Goal: Check status

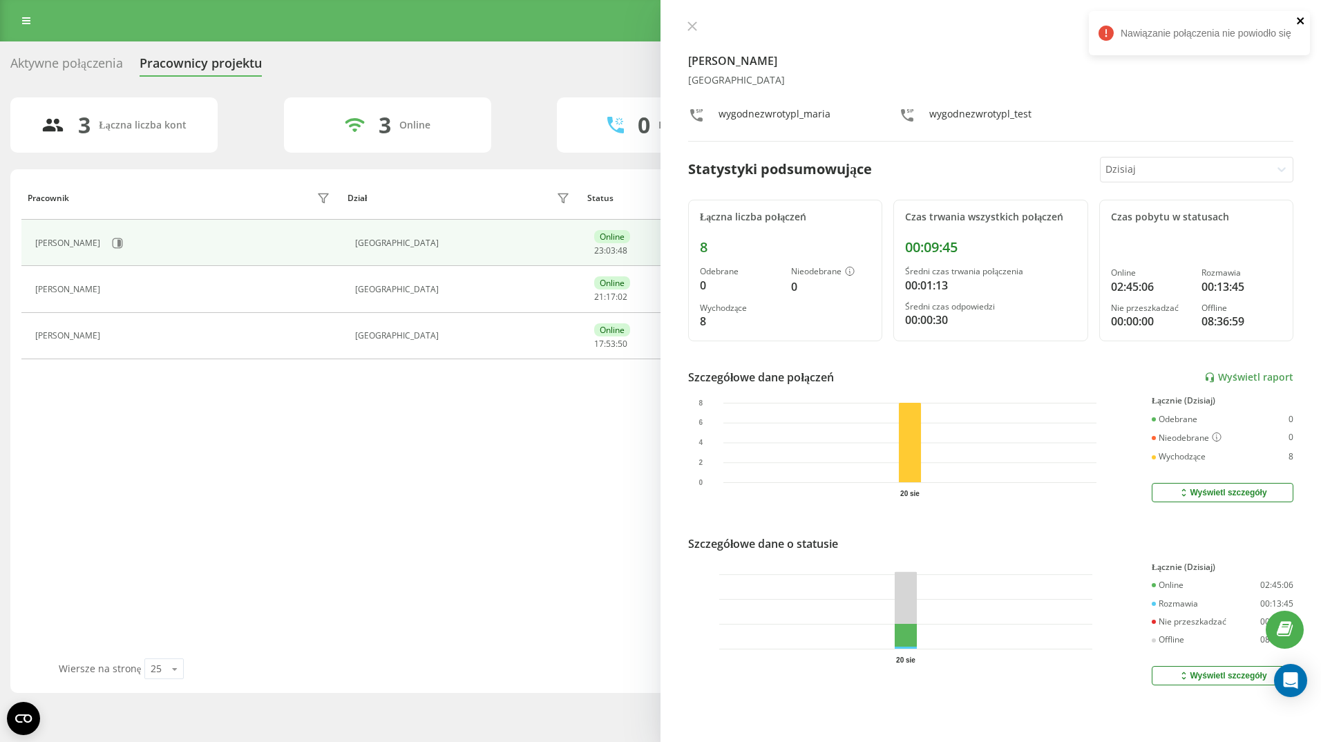
click at [1298, 19] on icon "close" at bounding box center [1300, 20] width 7 height 7
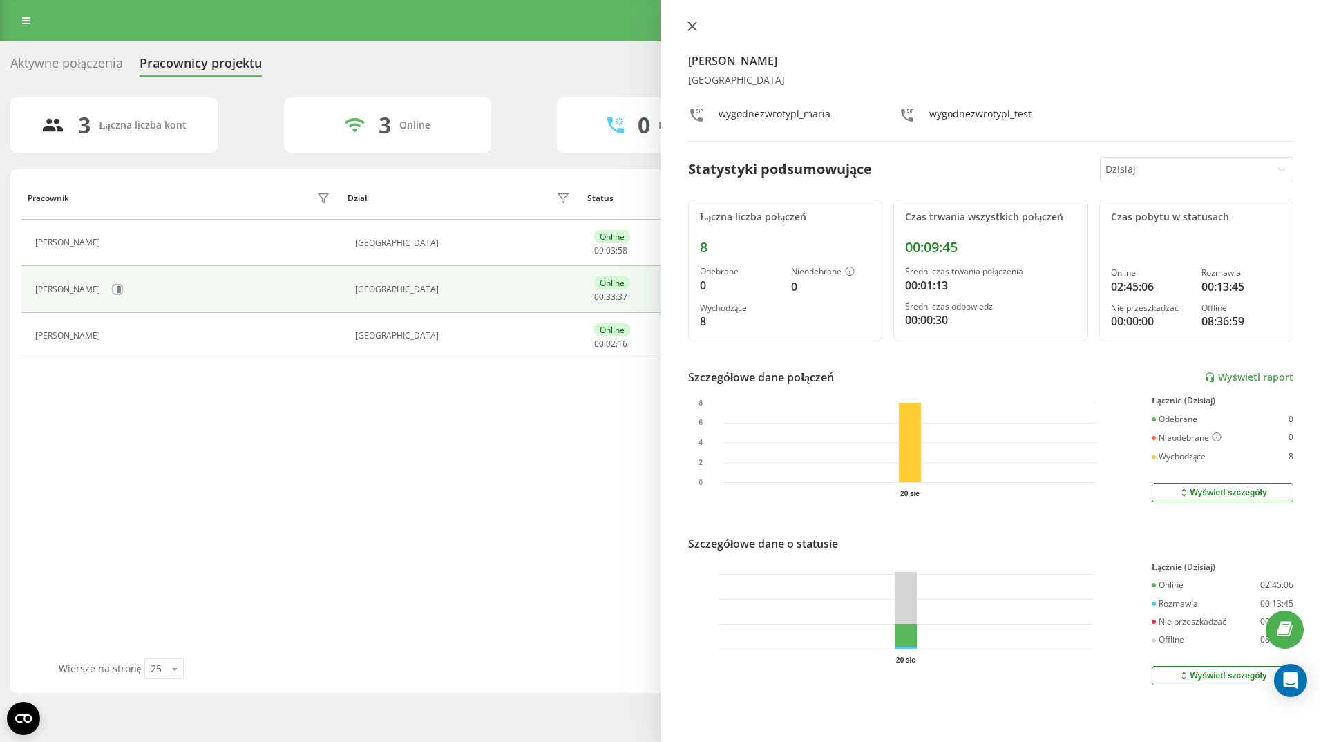
click at [689, 24] on icon at bounding box center [692, 26] width 8 height 8
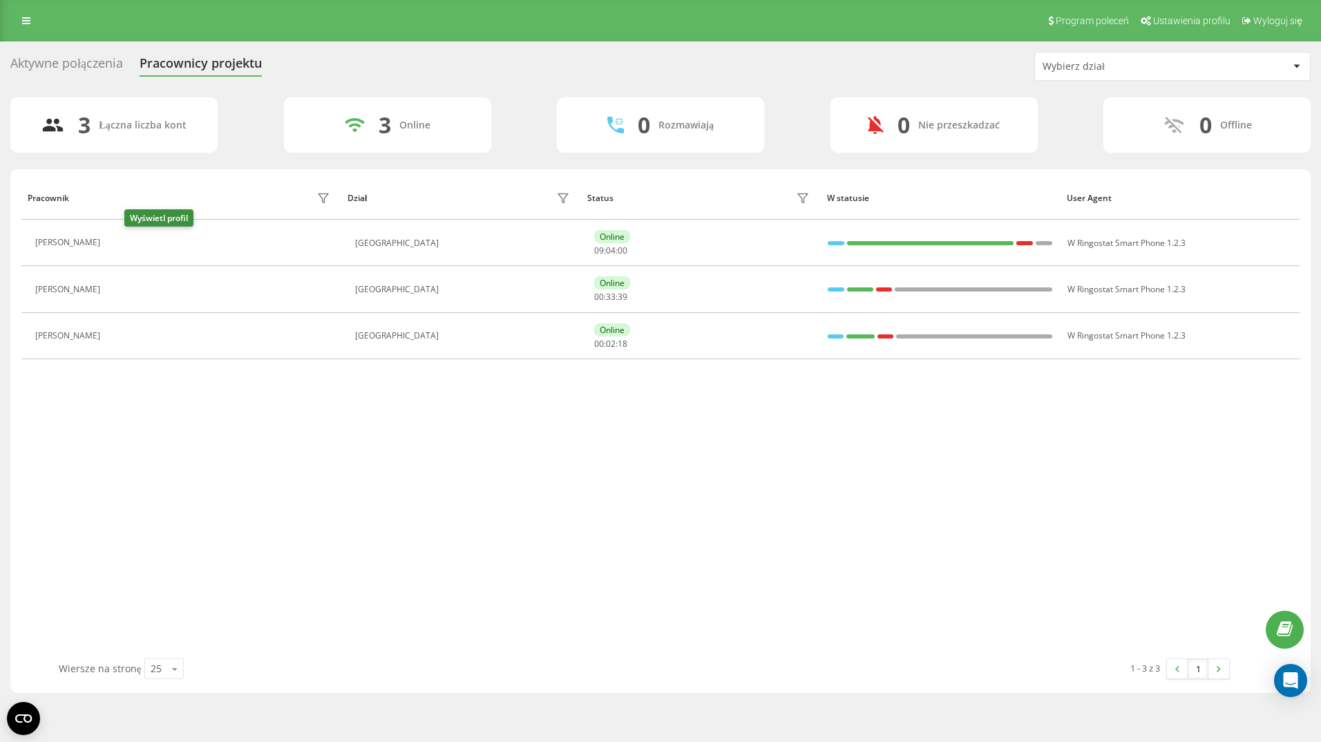
click at [121, 241] on icon at bounding box center [115, 243] width 11 height 11
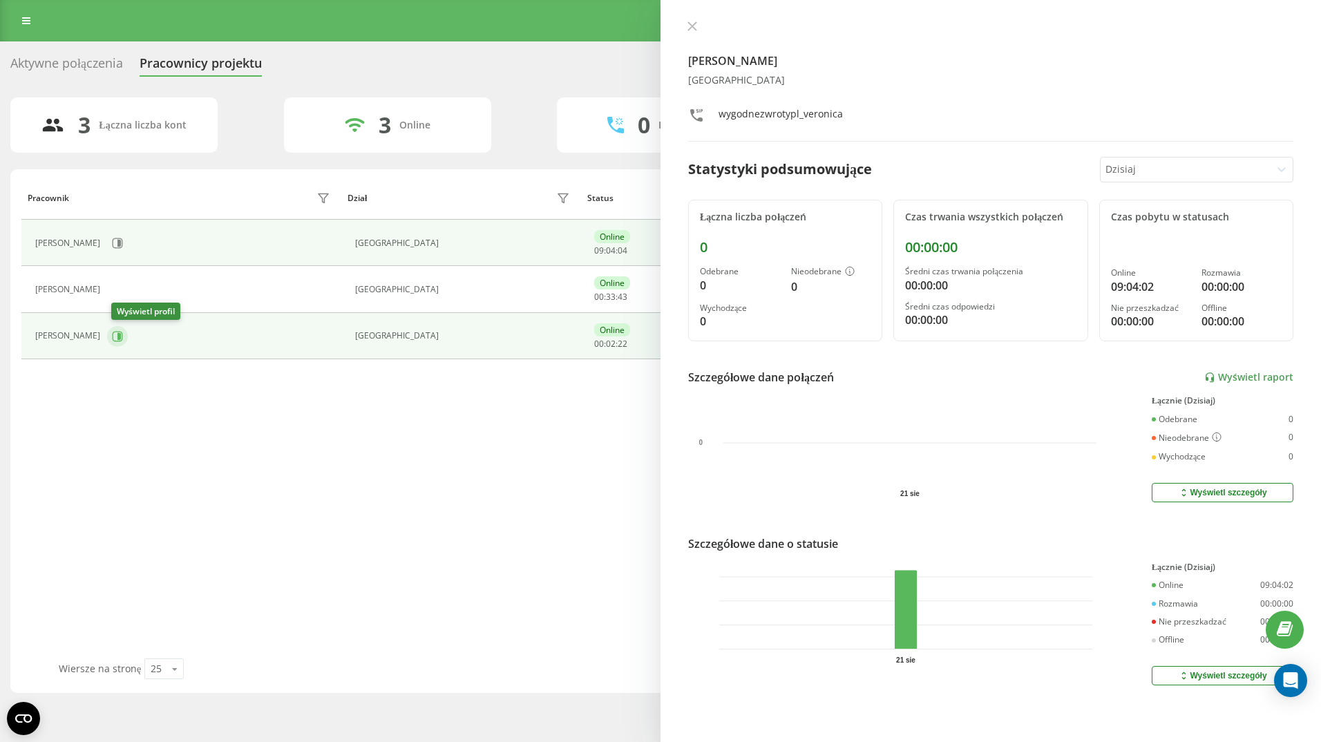
click at [121, 334] on icon at bounding box center [117, 336] width 11 height 11
click at [123, 241] on icon at bounding box center [117, 243] width 11 height 11
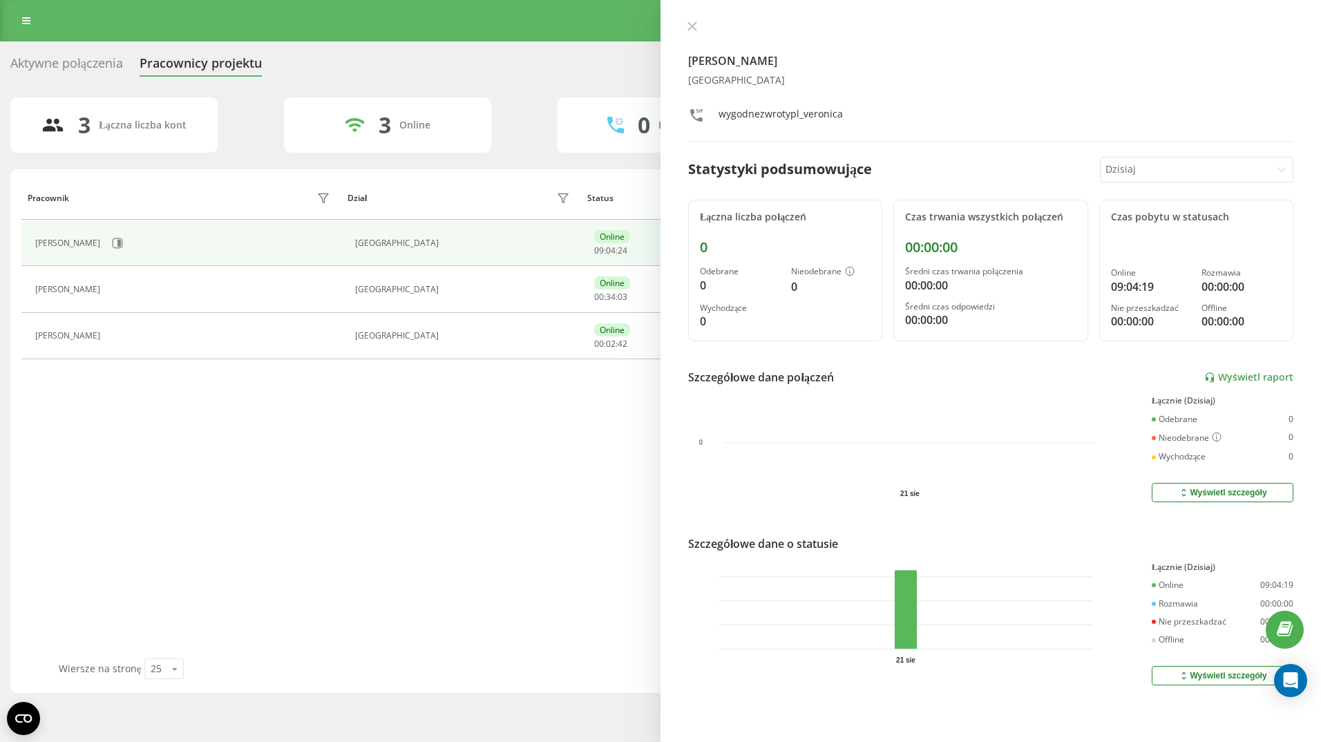
click at [135, 453] on div "Pracownik Dział Status W statusie User Agent [PERSON_NAME] [GEOGRAPHIC_DATA] On…" at bounding box center [660, 417] width 1278 height 482
